Goal: Transaction & Acquisition: Purchase product/service

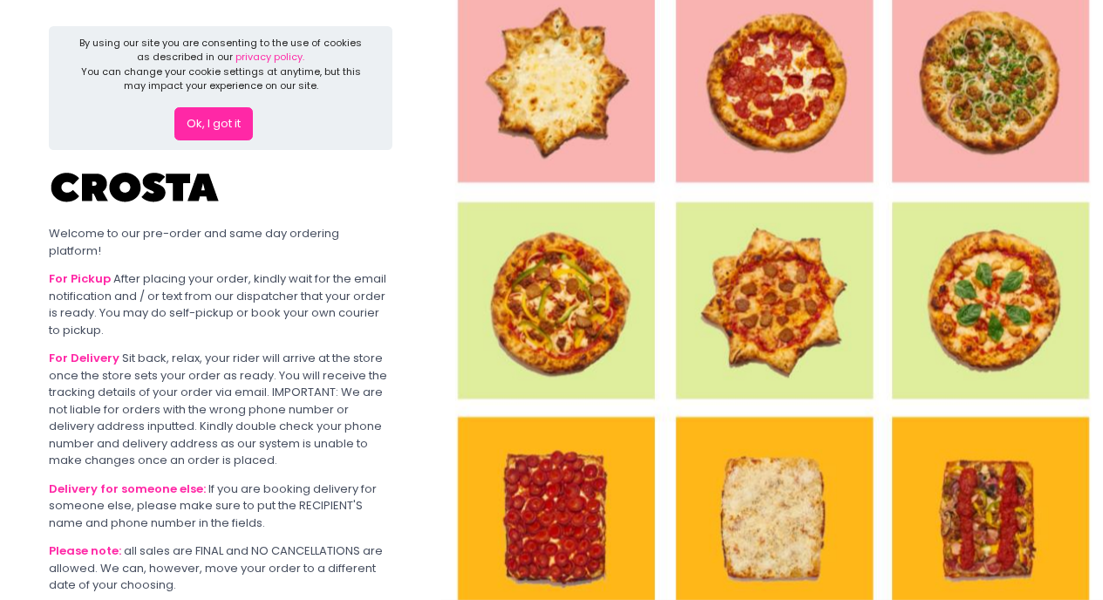
click at [201, 124] on button "Ok, I got it" at bounding box center [213, 123] width 78 height 33
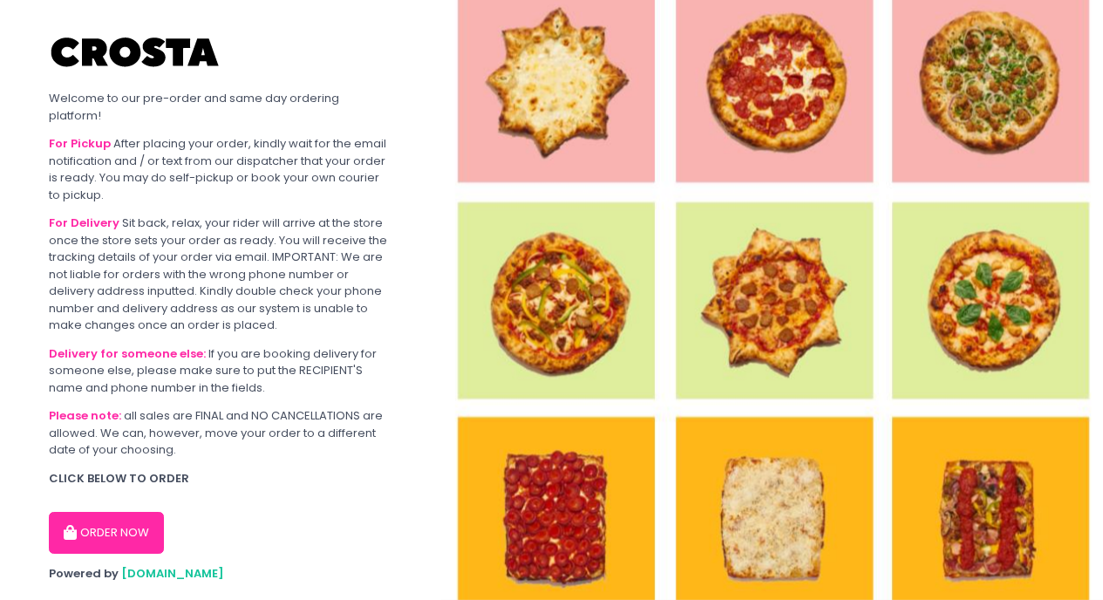
click at [121, 526] on button "ORDER NOW" at bounding box center [106, 533] width 115 height 42
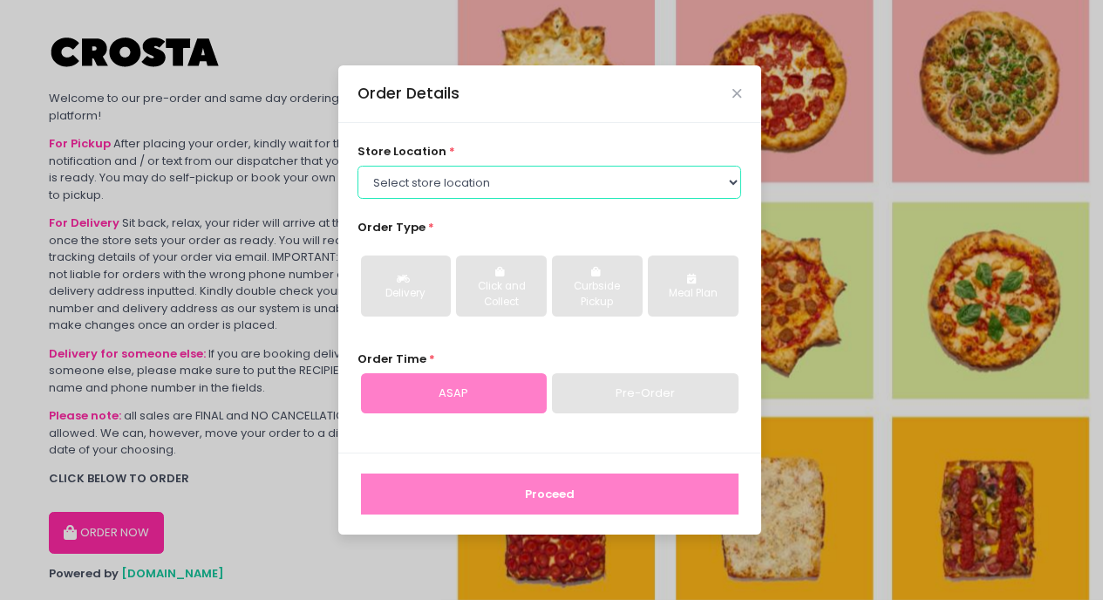
click at [543, 186] on select "Select store location [PERSON_NAME] Pizza - [PERSON_NAME] Pizza - [GEOGRAPHIC_D…" at bounding box center [549, 182] width 384 height 33
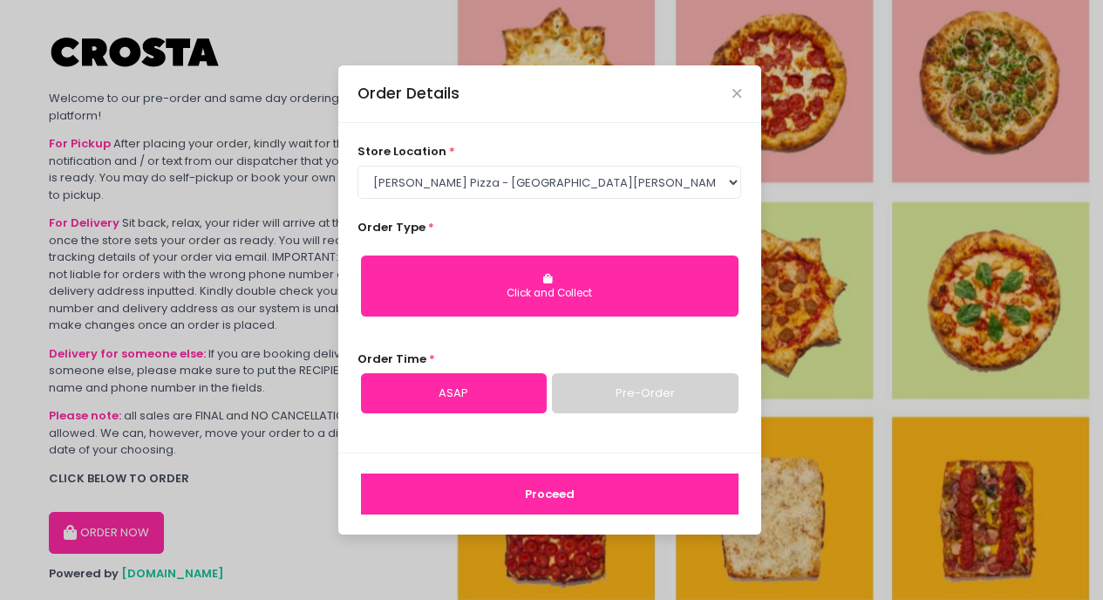
click at [635, 297] on div "Click and Collect" at bounding box center [549, 294] width 353 height 16
click at [466, 277] on button "Click and Collect" at bounding box center [550, 285] width 378 height 61
click at [616, 330] on div "Click and Collect" at bounding box center [549, 287] width 384 height 90
click at [732, 187] on select "Select store location [PERSON_NAME] Pizza - [PERSON_NAME] Pizza - [GEOGRAPHIC_D…" at bounding box center [549, 182] width 384 height 33
select select "5fabb2e53664a8677beaeb89"
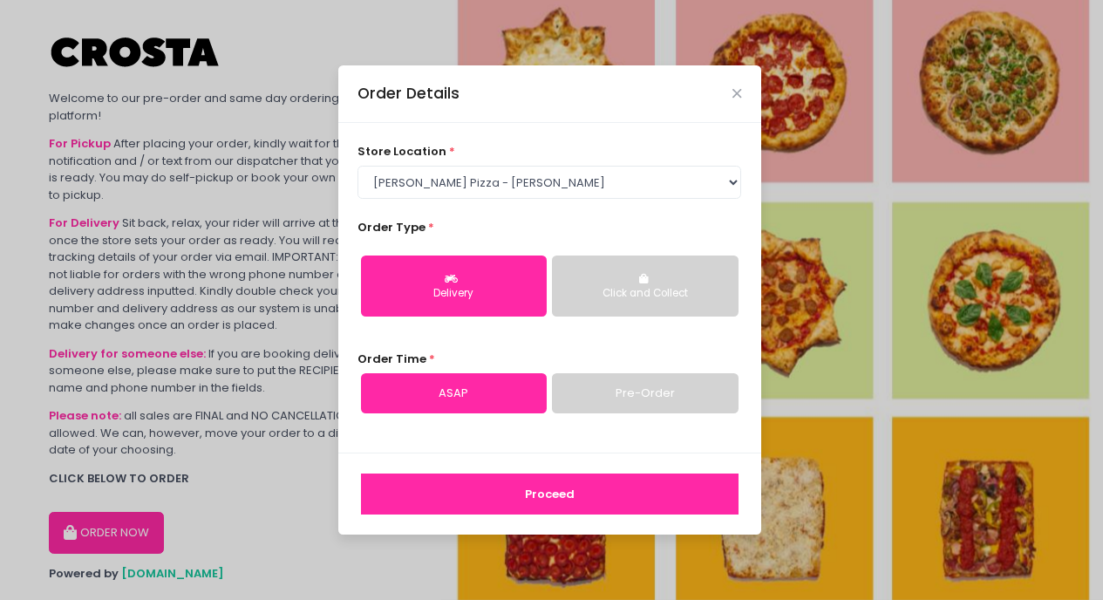
click at [440, 290] on div "Delivery" at bounding box center [453, 294] width 161 height 16
click at [519, 490] on button "Proceed" at bounding box center [550, 494] width 378 height 42
